Goal: Task Accomplishment & Management: Complete application form

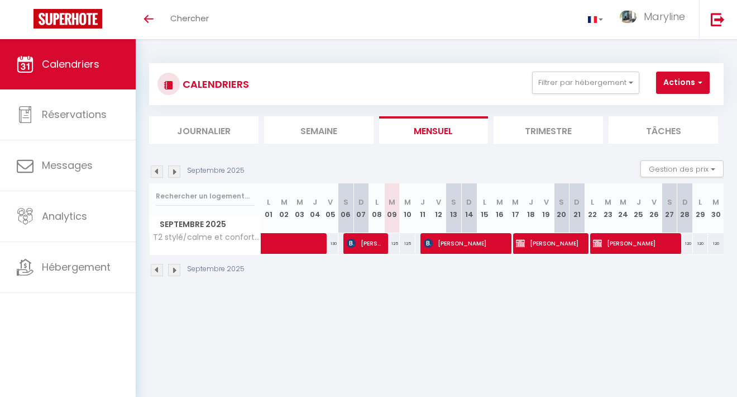
click at [698, 80] on span "button" at bounding box center [698, 82] width 7 height 11
click at [671, 109] on link "Nouvelle réservation" at bounding box center [687, 108] width 97 height 17
select select
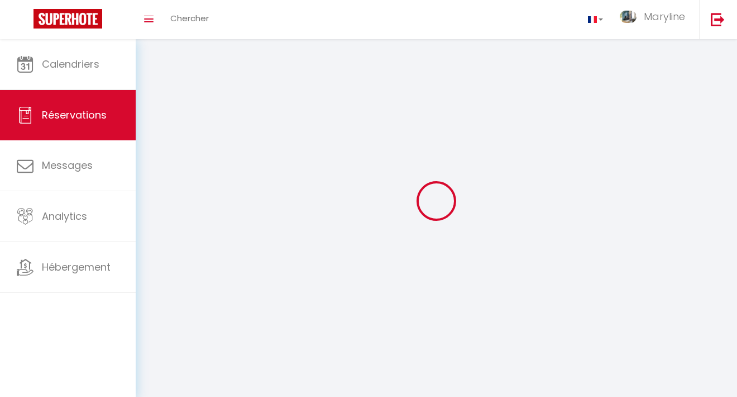
select select
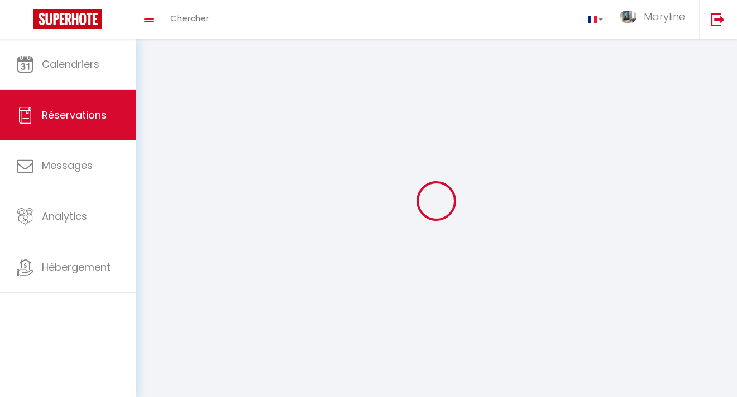
select select
checkbox input "false"
select select
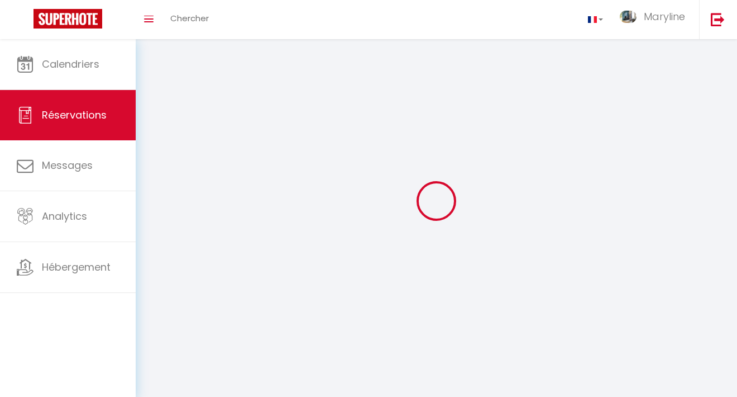
select select
checkbox input "false"
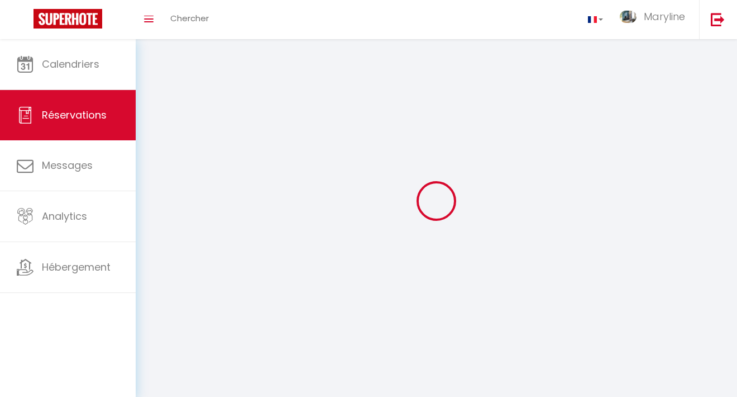
select select
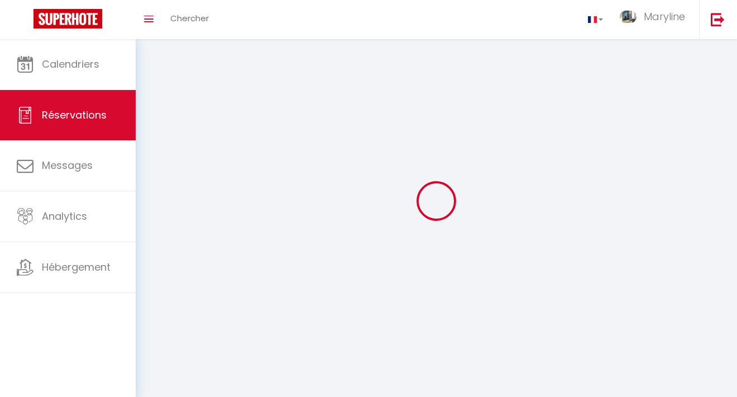
checkbox input "false"
select select
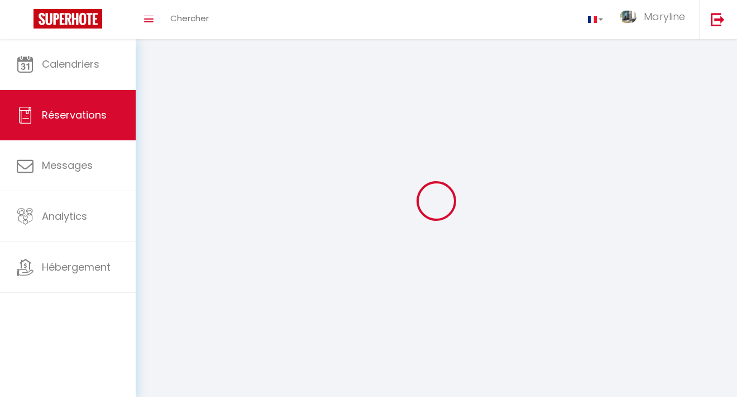
select select
checkbox input "false"
select select
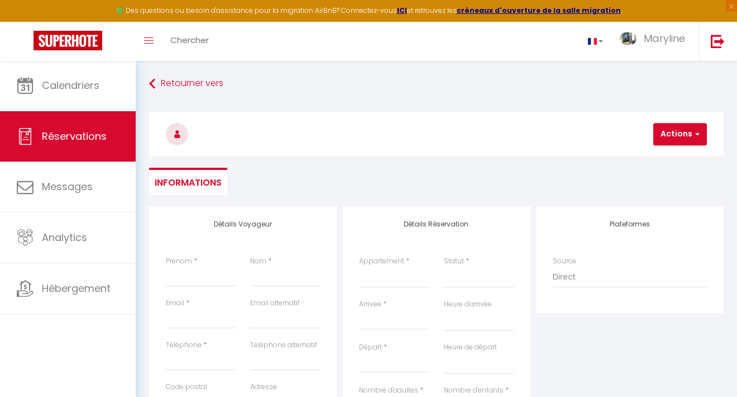
select select
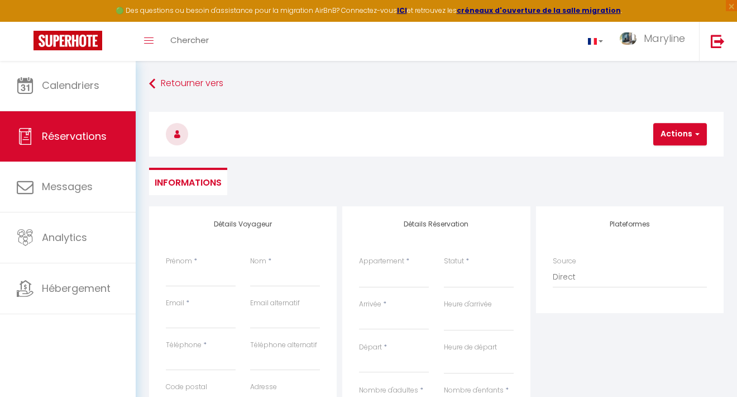
checkbox input "false"
select select
click at [202, 265] on div "Prénom *" at bounding box center [201, 271] width 70 height 31
click at [189, 260] on label "Prénom" at bounding box center [179, 261] width 26 height 11
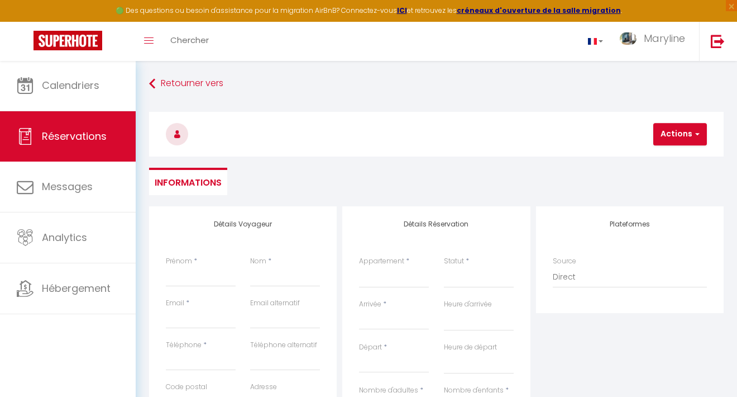
click at [189, 266] on input "Prénom" at bounding box center [201, 276] width 70 height 20
type input "j"
select select
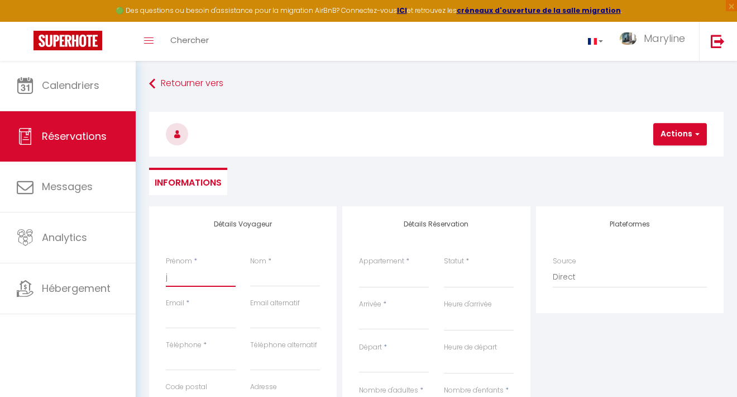
select select
checkbox input "false"
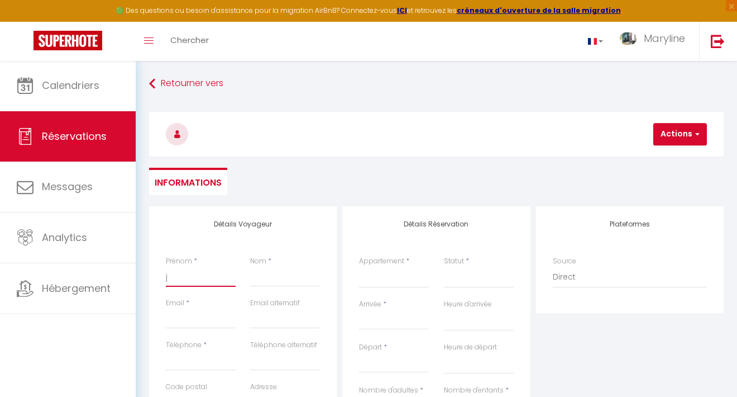
type input "je"
select select
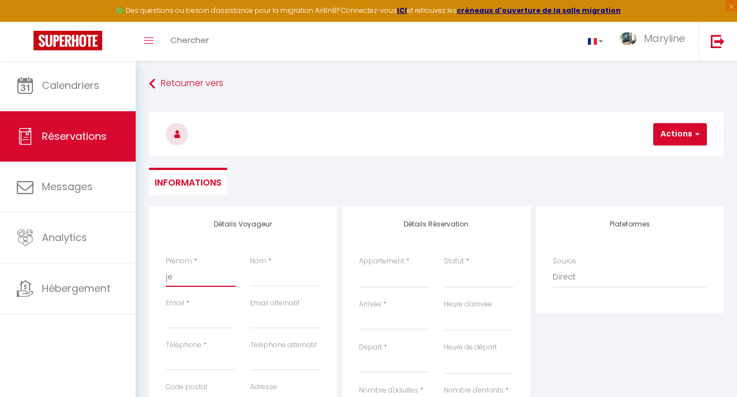
select select
checkbox input "false"
type input "jer"
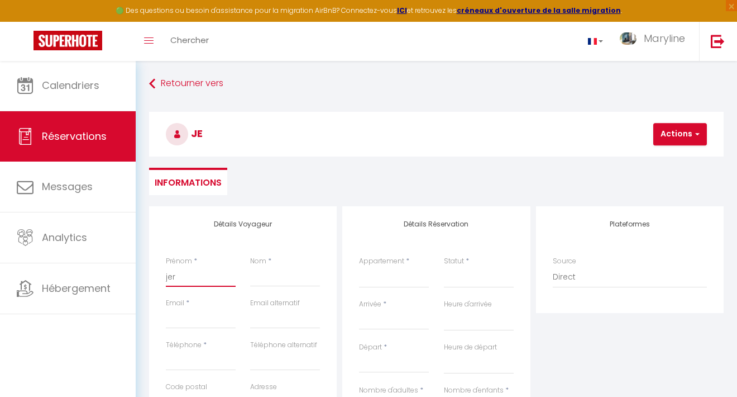
select select
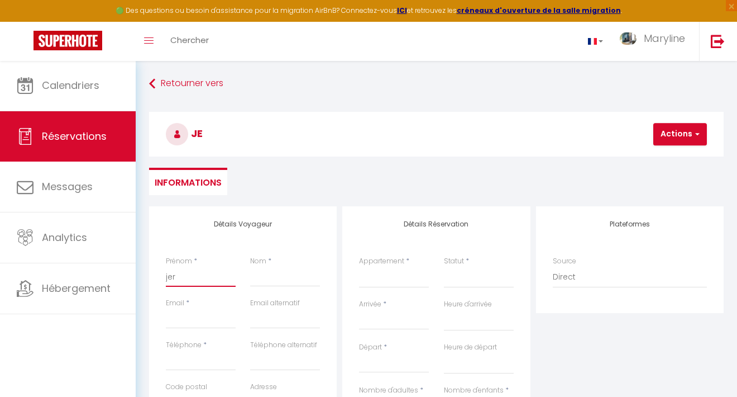
select select
checkbox input "false"
type input "jero"
select select
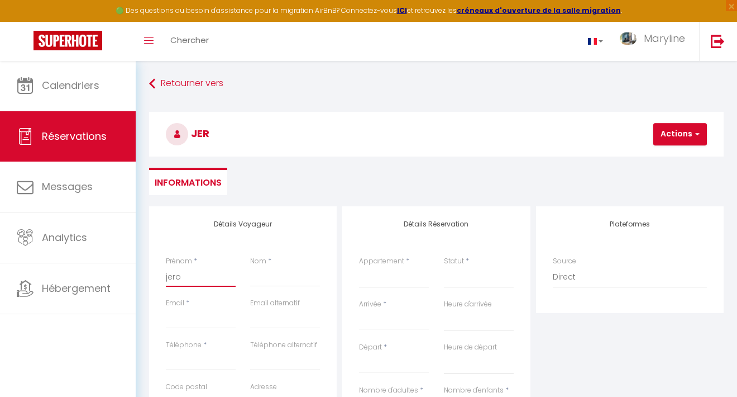
select select
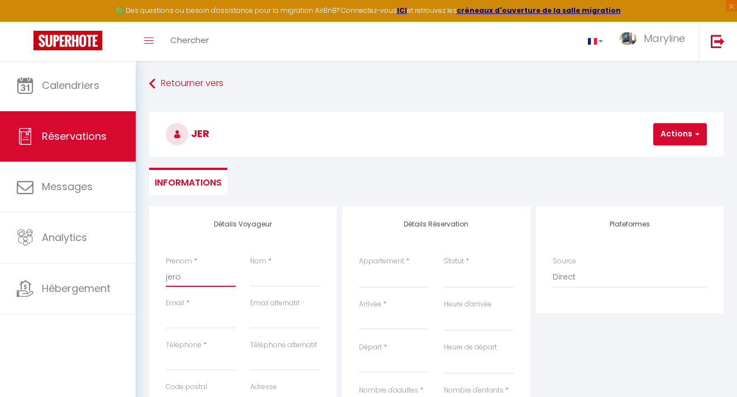
select select
checkbox input "false"
type input "jerom"
select select
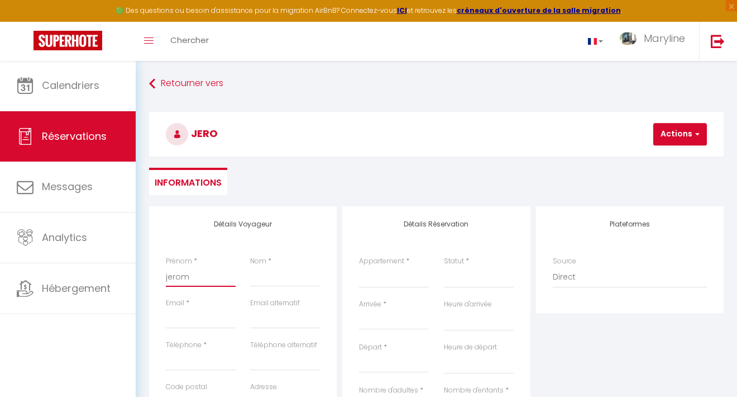
select select
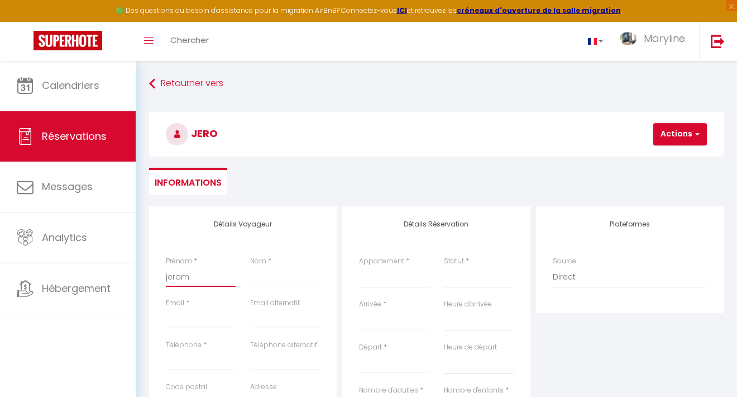
checkbox input "false"
type input "[PERSON_NAME]"
select select
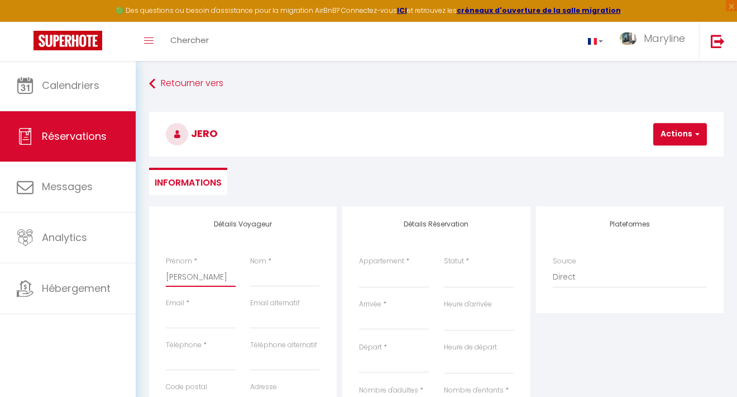
select select
checkbox input "false"
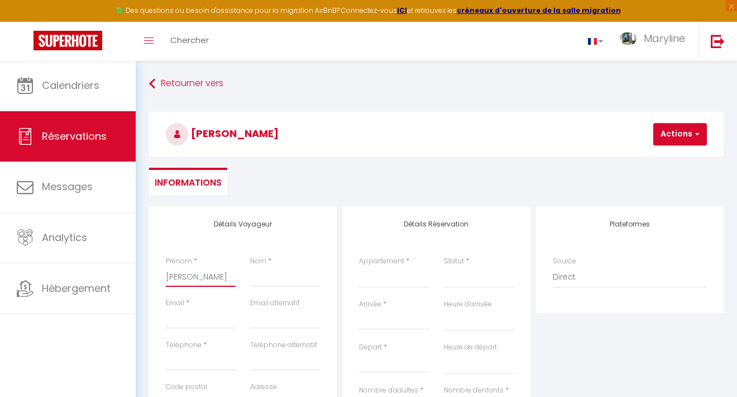
type input "[PERSON_NAME]"
click at [188, 301] on span "*" at bounding box center [187, 302] width 3 height 9
drag, startPoint x: 202, startPoint y: 313, endPoint x: 198, endPoint y: 308, distance: 5.9
click at [201, 311] on input "Email" at bounding box center [201, 318] width 70 height 20
type input "j"
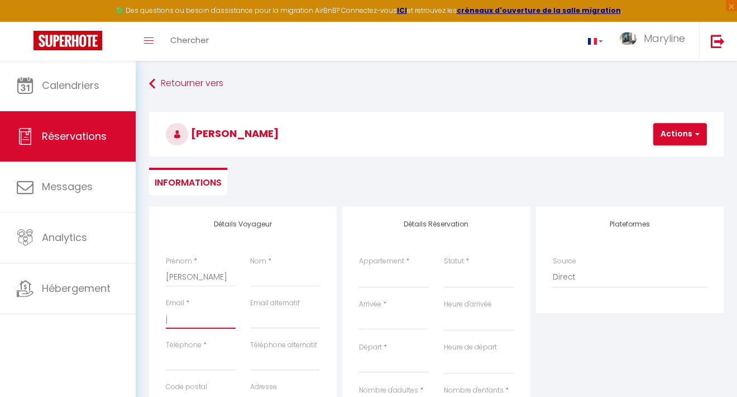
select select
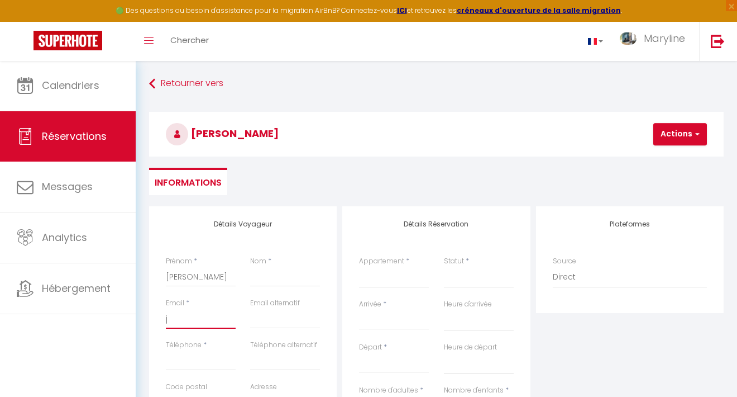
select select
checkbox input "false"
type input "je"
select select
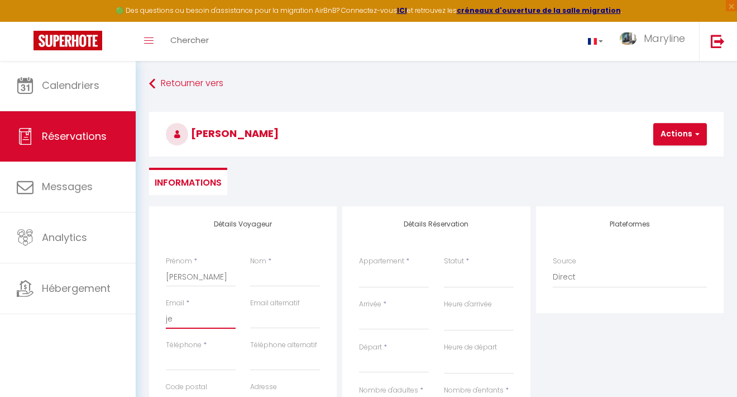
select select
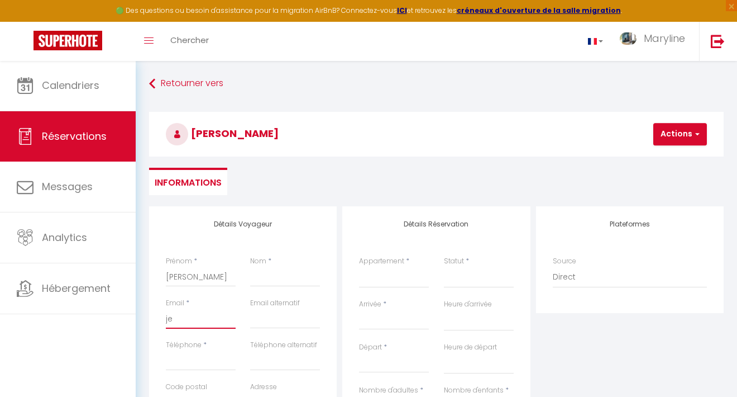
select select
checkbox input "false"
type input "je"
click at [160, 90] on link "Retourner vers" at bounding box center [436, 84] width 575 height 20
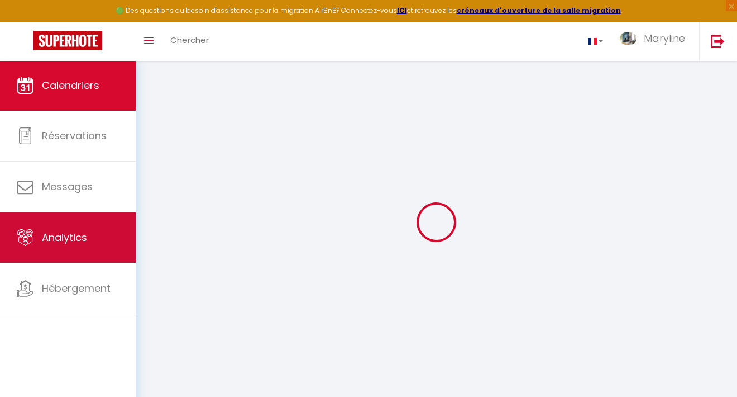
click at [53, 244] on span "Analytics" at bounding box center [64, 237] width 45 height 14
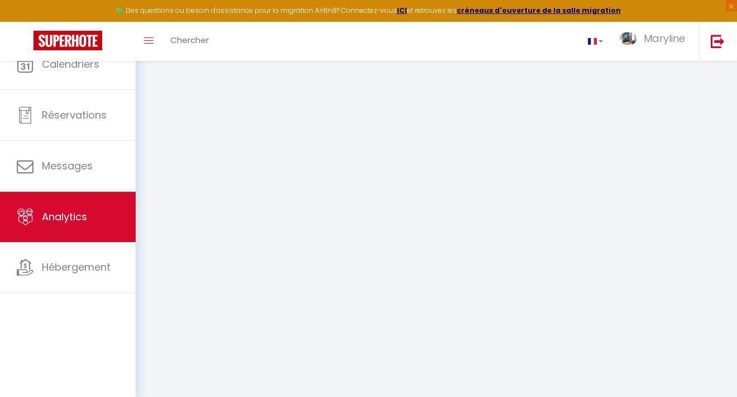
select select "2025"
select select "9"
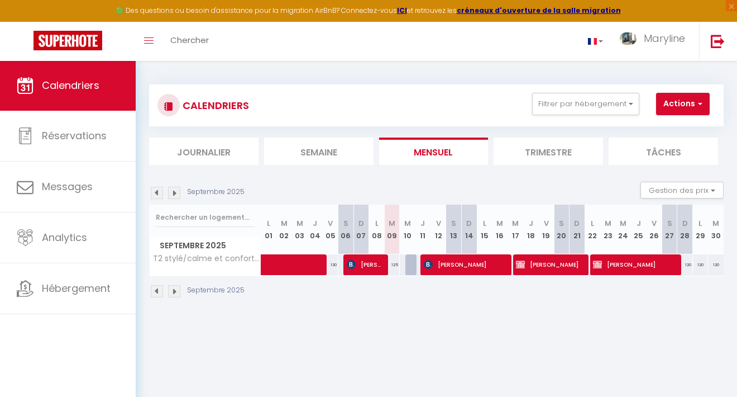
click at [173, 290] on img at bounding box center [174, 291] width 12 height 12
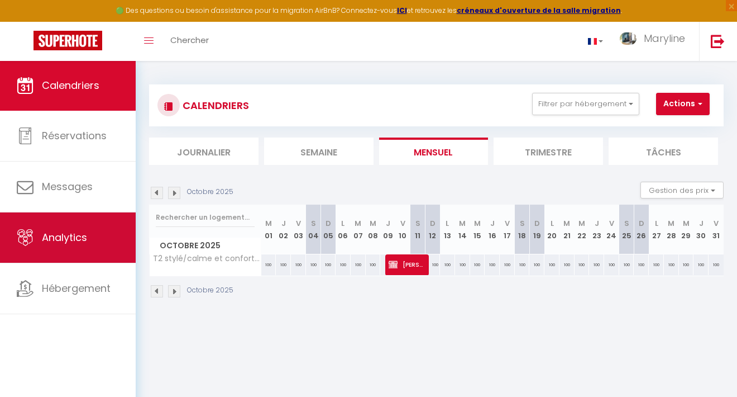
click at [53, 240] on span "Analytics" at bounding box center [64, 237] width 45 height 14
select select "2025"
select select "9"
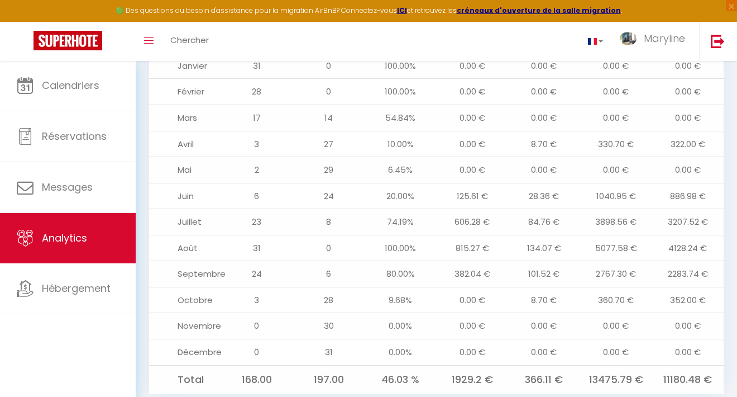
scroll to position [1238, 0]
click at [678, 287] on td "352.00 €" at bounding box center [688, 300] width 72 height 26
click at [675, 287] on td "352.00 €" at bounding box center [688, 300] width 72 height 26
drag, startPoint x: 661, startPoint y: 275, endPoint x: 646, endPoint y: 273, distance: 15.7
click at [661, 287] on td "352.00 €" at bounding box center [688, 300] width 72 height 26
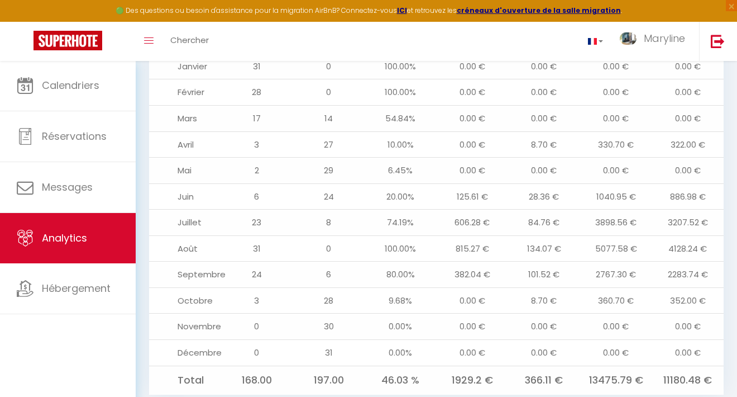
click at [185, 287] on td "Octobre" at bounding box center [185, 300] width 72 height 26
click at [196, 287] on td "Octobre" at bounding box center [185, 300] width 72 height 26
click at [682, 287] on td "352.00 €" at bounding box center [688, 300] width 72 height 26
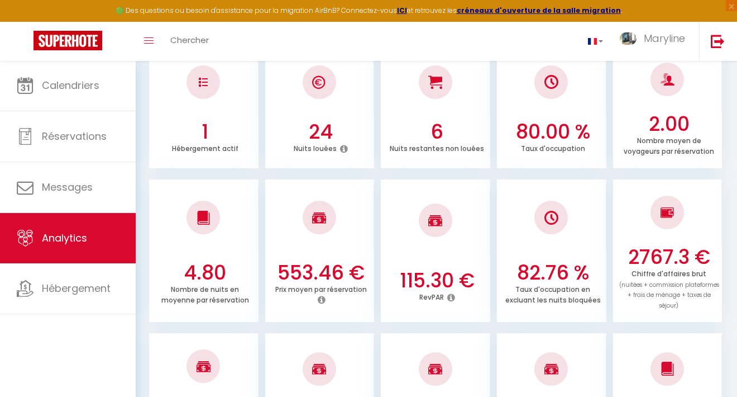
scroll to position [187, 0]
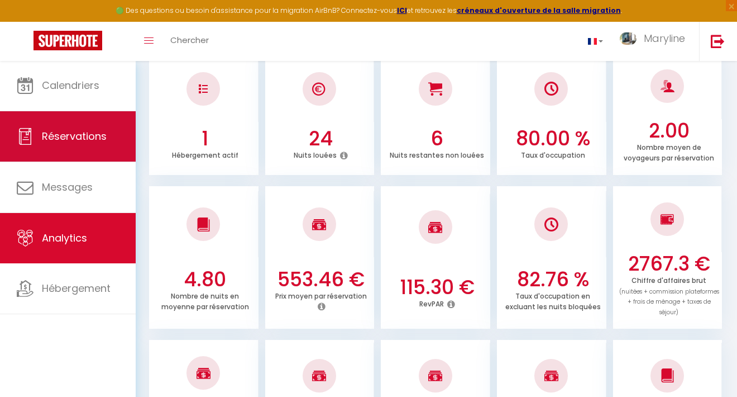
click at [63, 142] on span "Réservations" at bounding box center [74, 136] width 65 height 14
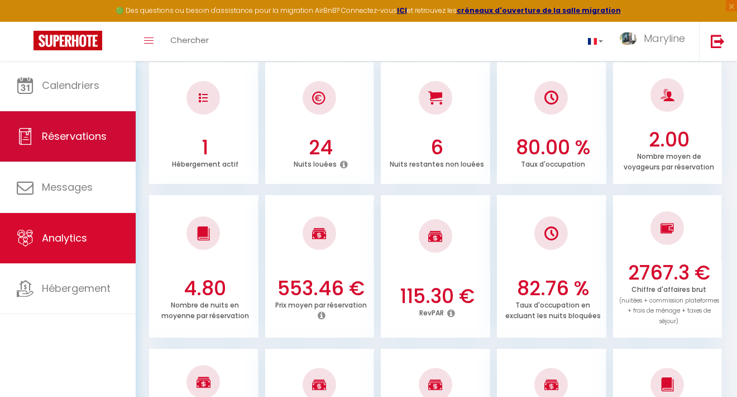
select select "not_cancelled"
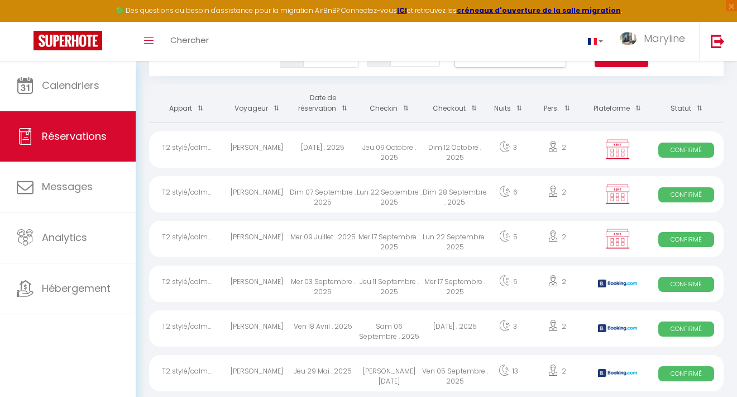
scroll to position [45, 0]
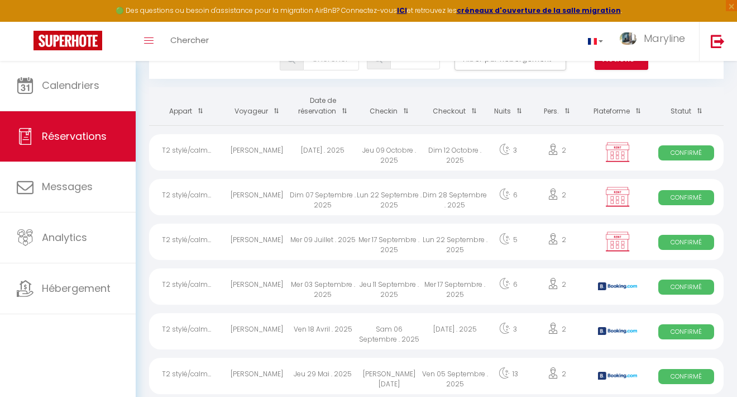
click at [559, 150] on div "2" at bounding box center [557, 152] width 58 height 36
select select "OK"
select select "KO"
select select "0"
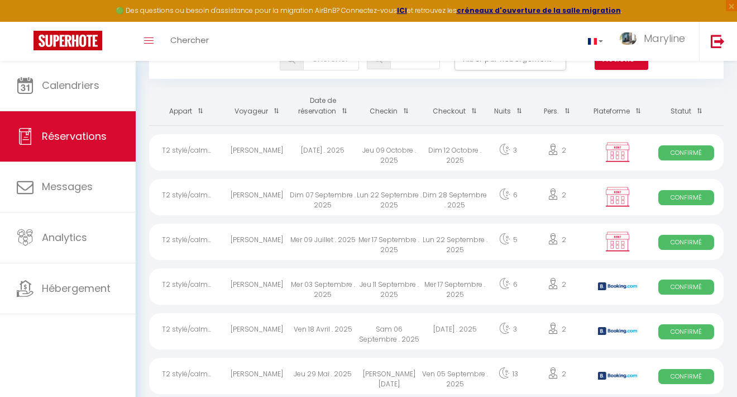
select select "1"
select select
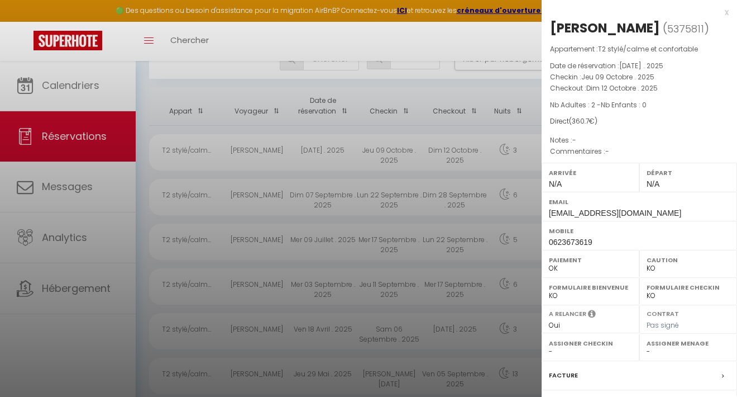
scroll to position [0, 0]
click at [593, 126] on span "( 360.7 €)" at bounding box center [583, 120] width 28 height 9
click at [595, 126] on span "( 360.7 €)" at bounding box center [583, 120] width 28 height 9
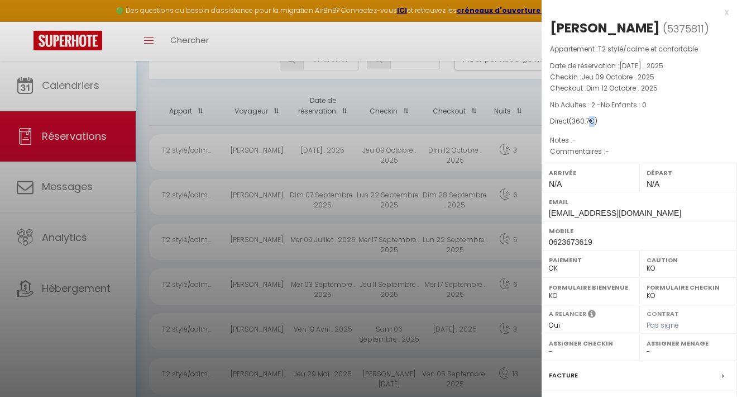
drag, startPoint x: 593, startPoint y: 138, endPoint x: 568, endPoint y: 137, distance: 24.6
click at [568, 127] on div "Direct ( 360.7 €)" at bounding box center [639, 121] width 179 height 11
click at [431, 261] on div at bounding box center [368, 198] width 737 height 397
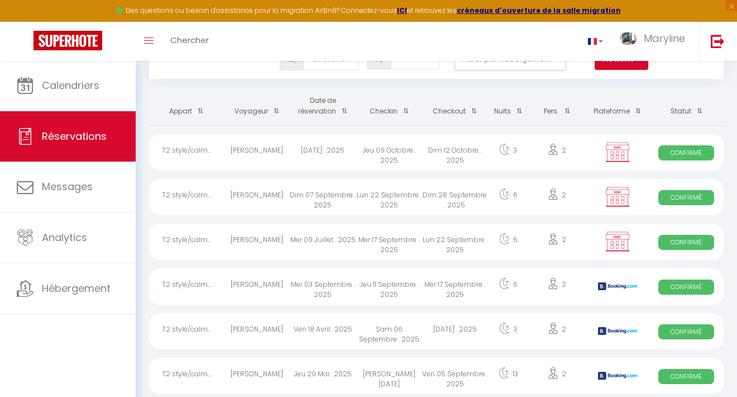
click at [696, 153] on span "Confirmé" at bounding box center [687, 152] width 56 height 15
select select
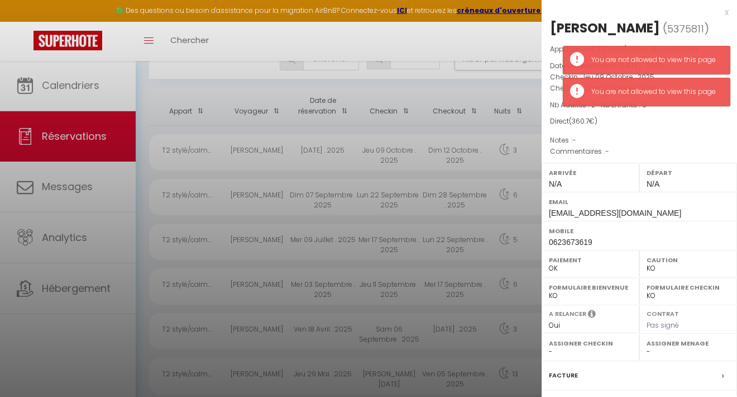
scroll to position [4, 0]
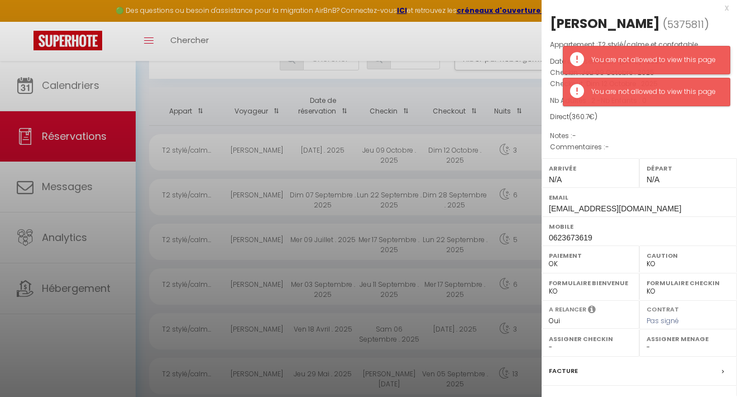
click at [641, 57] on div "You are not allowed to view this page" at bounding box center [655, 60] width 127 height 11
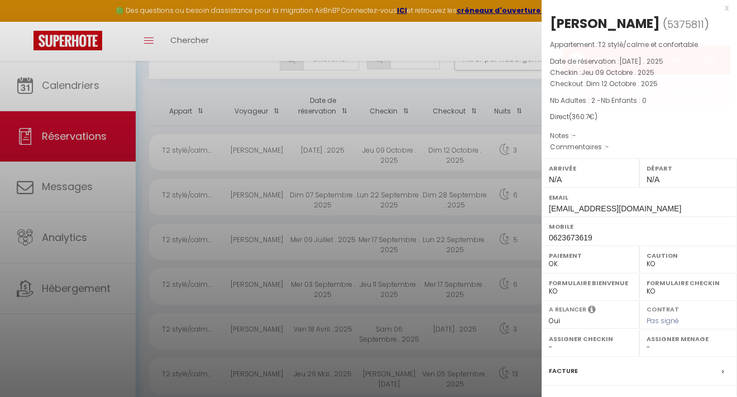
click at [511, 43] on div at bounding box center [368, 198] width 737 height 397
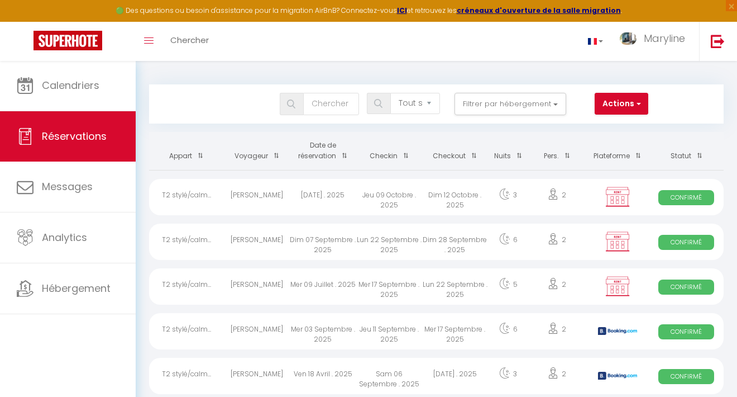
scroll to position [0, 0]
